Goal: Task Accomplishment & Management: Manage account settings

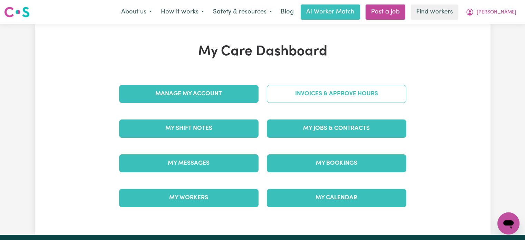
click at [353, 96] on link "Invoices & Approve Hours" at bounding box center [336, 94] width 139 height 18
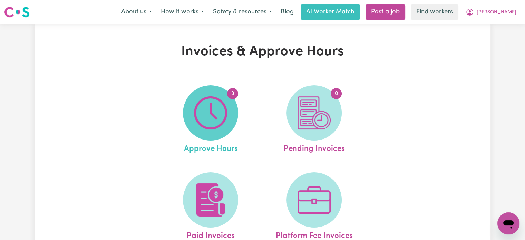
click at [229, 111] on span "3" at bounding box center [210, 112] width 55 height 55
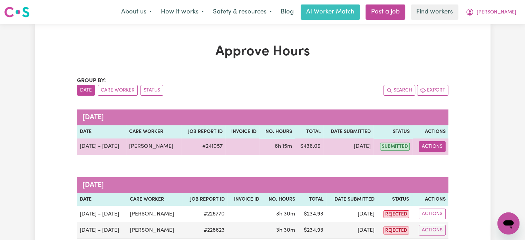
click at [433, 149] on button "Actions" at bounding box center [432, 146] width 27 height 11
click at [441, 164] on link "View Job Report" at bounding box center [449, 162] width 59 height 14
select select "pm"
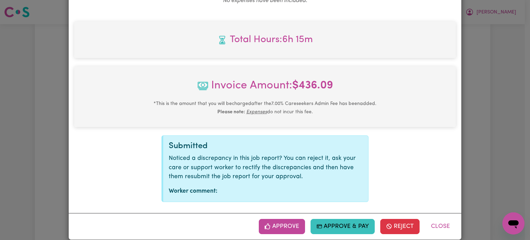
scroll to position [379, 0]
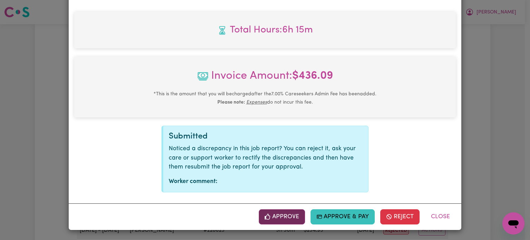
click at [294, 219] on button "Approve" at bounding box center [282, 216] width 46 height 15
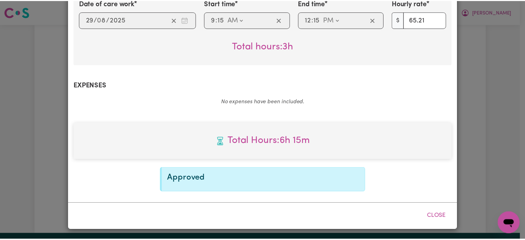
scroll to position [267, 0]
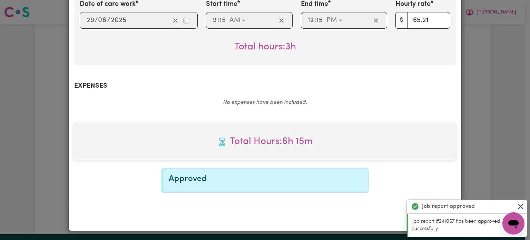
click at [519, 205] on button "Close" at bounding box center [521, 206] width 8 height 8
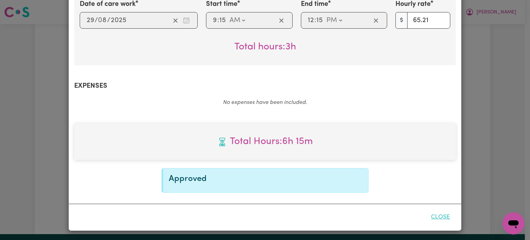
click at [441, 216] on button "Close" at bounding box center [440, 216] width 31 height 15
